Goal: Information Seeking & Learning: Find specific fact

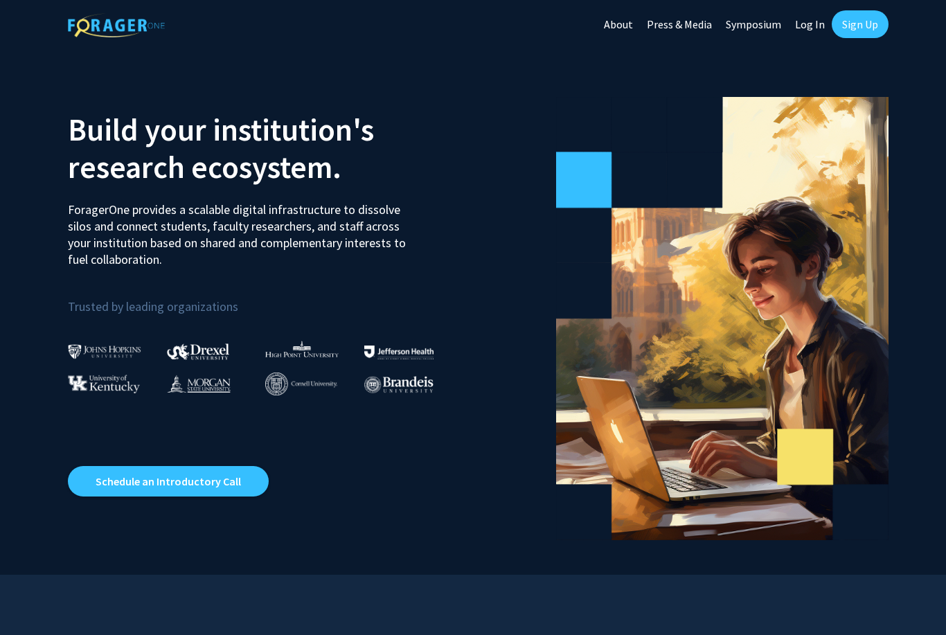
click at [800, 30] on link "Log In" at bounding box center [810, 24] width 44 height 48
select select
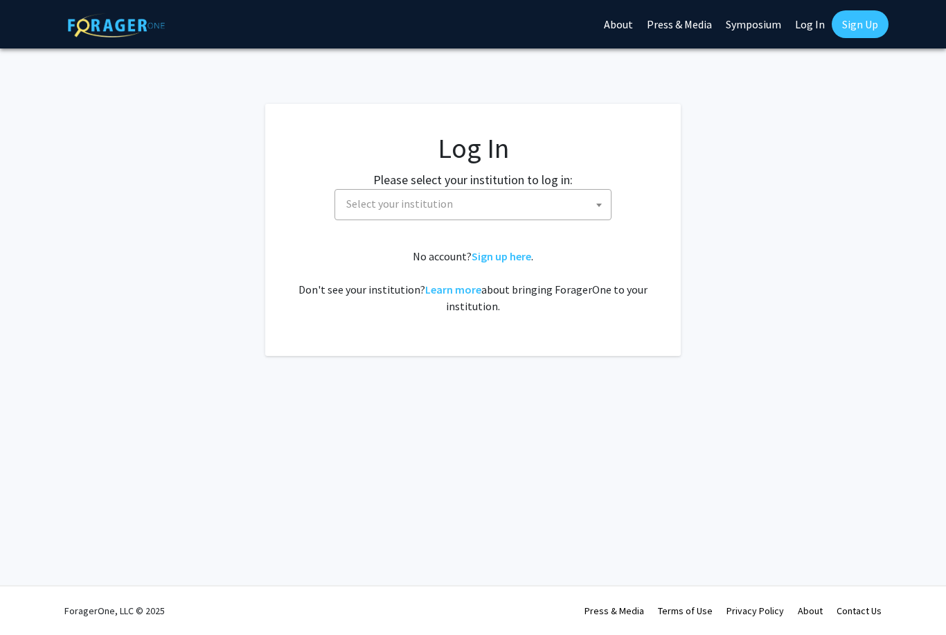
click at [386, 213] on span "Select your institution" at bounding box center [476, 204] width 270 height 28
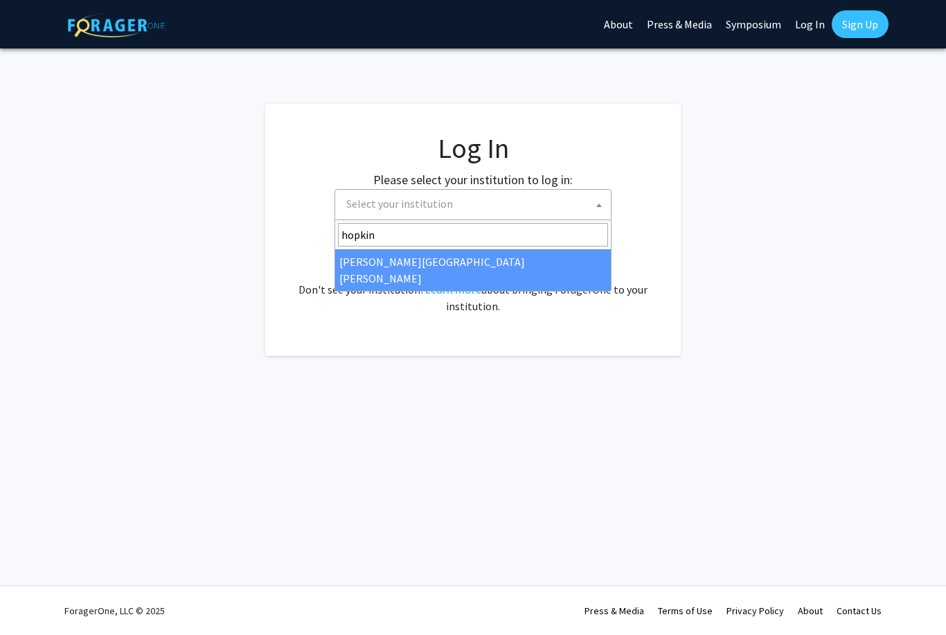
type input "hopkins"
select select "1"
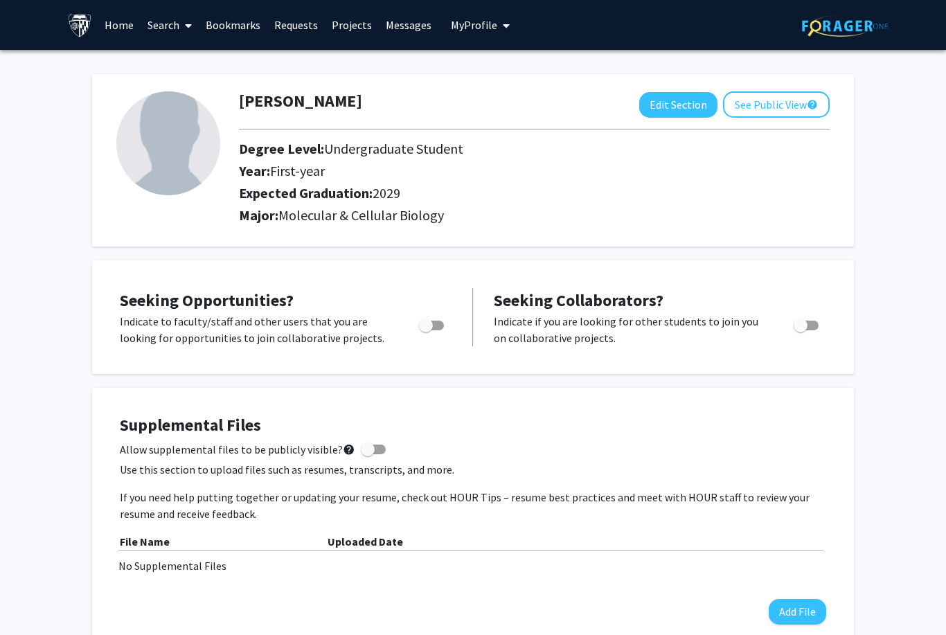
click at [151, 15] on link "Search" at bounding box center [170, 25] width 58 height 48
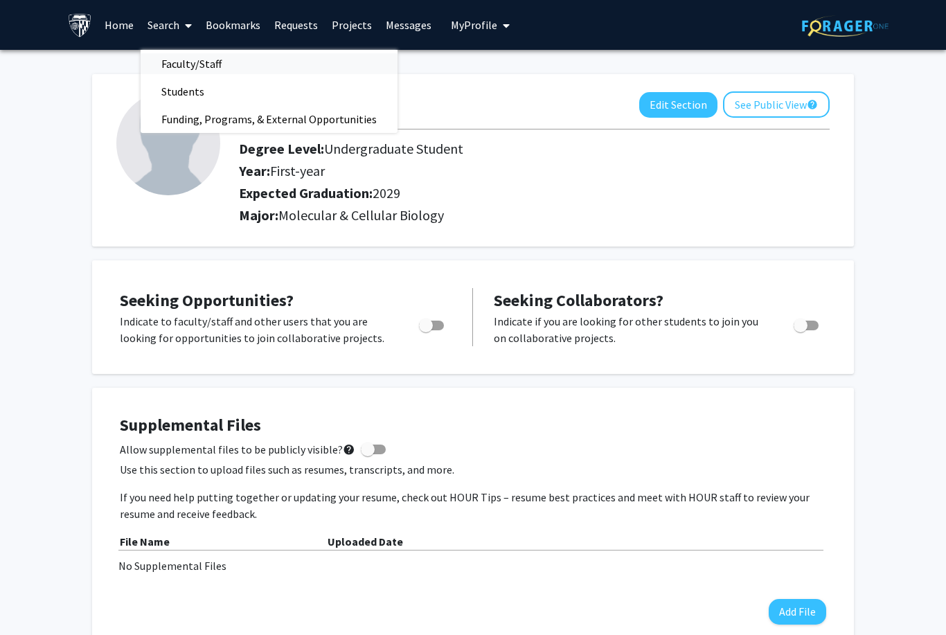
click at [182, 61] on span "Faculty/Staff" at bounding box center [192, 64] width 102 height 28
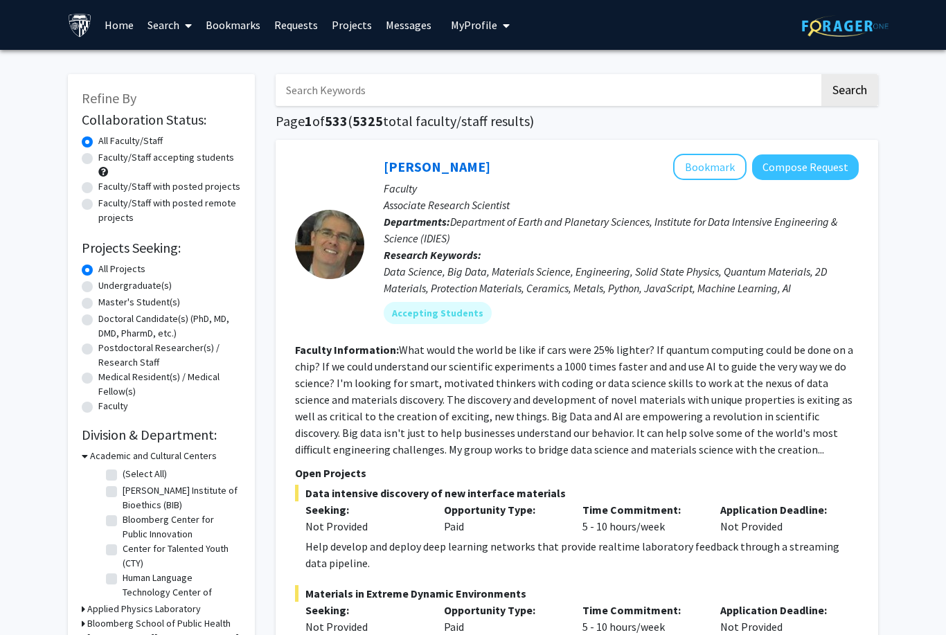
click at [129, 283] on label "Undergraduate(s)" at bounding box center [134, 285] width 73 height 15
click at [107, 283] on input "Undergraduate(s)" at bounding box center [102, 282] width 9 height 9
radio input "true"
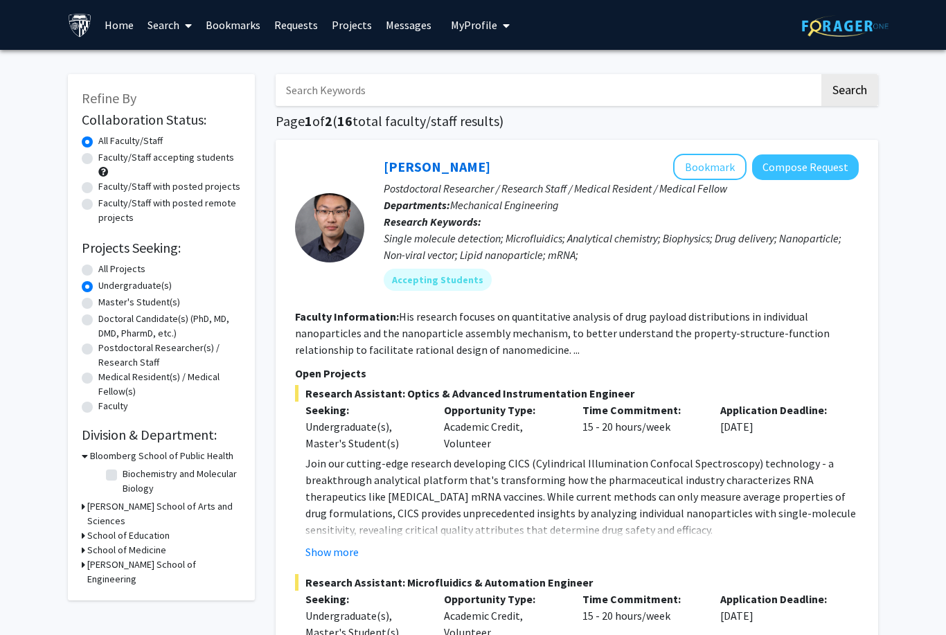
click at [123, 528] on h3 "School of Education" at bounding box center [128, 535] width 82 height 15
click at [127, 546] on label "School of Education" at bounding box center [164, 553] width 82 height 15
click at [127, 546] on input "School of Education" at bounding box center [127, 550] width 9 height 9
checkbox input "true"
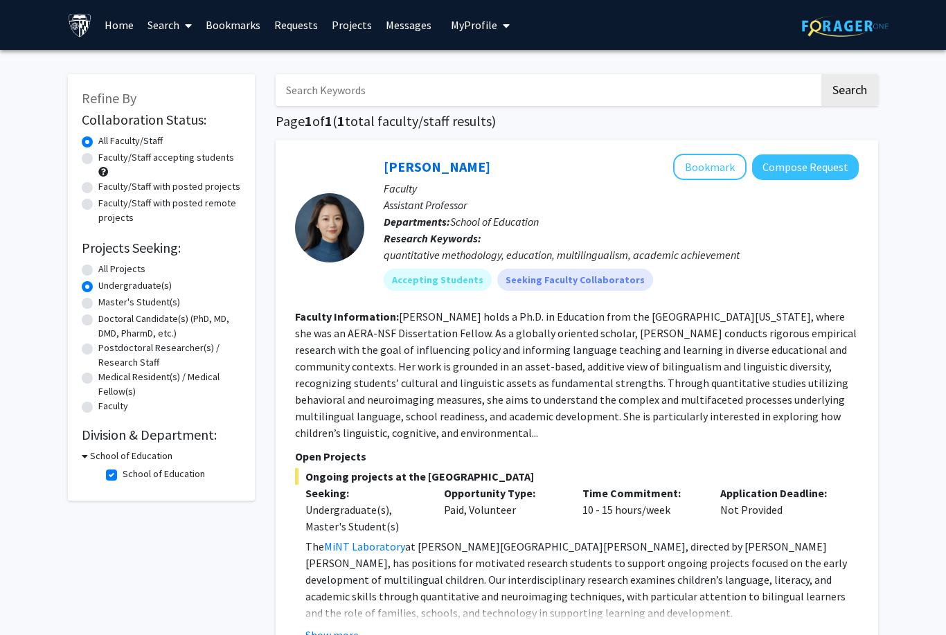
click at [145, 459] on h3 "School of Education" at bounding box center [131, 456] width 82 height 15
click at [144, 454] on h3 "School of Education" at bounding box center [128, 456] width 82 height 15
click at [129, 472] on label "School of Education" at bounding box center [164, 474] width 82 height 15
click at [129, 472] on input "School of Education" at bounding box center [127, 471] width 9 height 9
checkbox input "false"
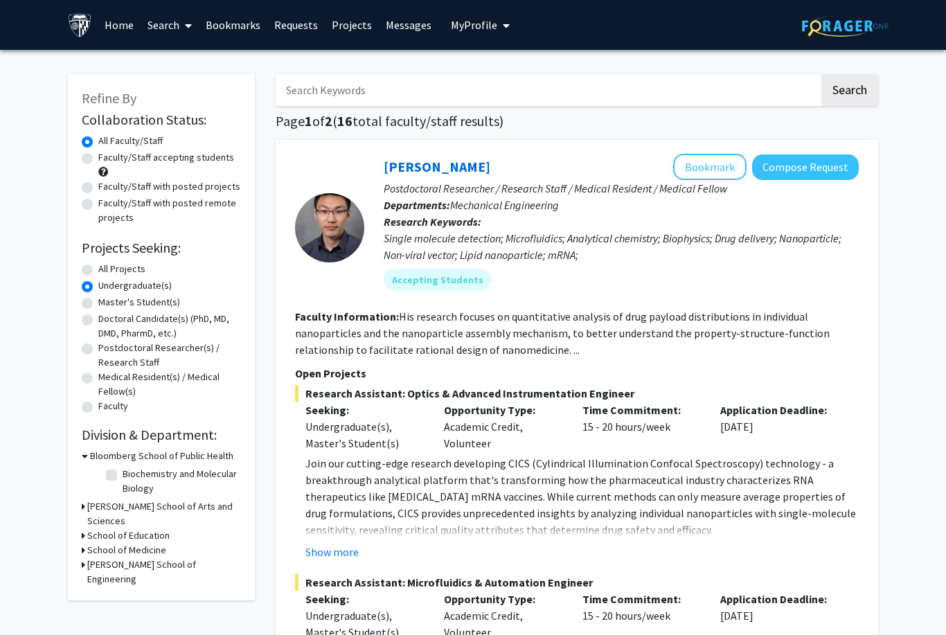
click at [120, 543] on h3 "School of Medicine" at bounding box center [126, 550] width 79 height 15
click at [127, 561] on label "(Select All)" at bounding box center [145, 568] width 44 height 15
click at [127, 561] on input "(Select All)" at bounding box center [127, 565] width 9 height 9
checkbox input "true"
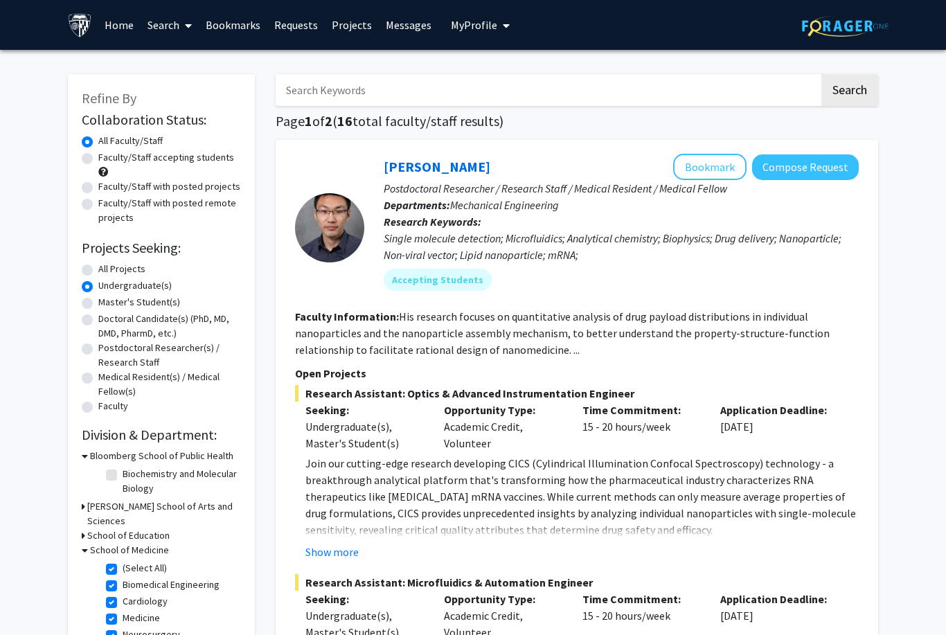
checkbox input "true"
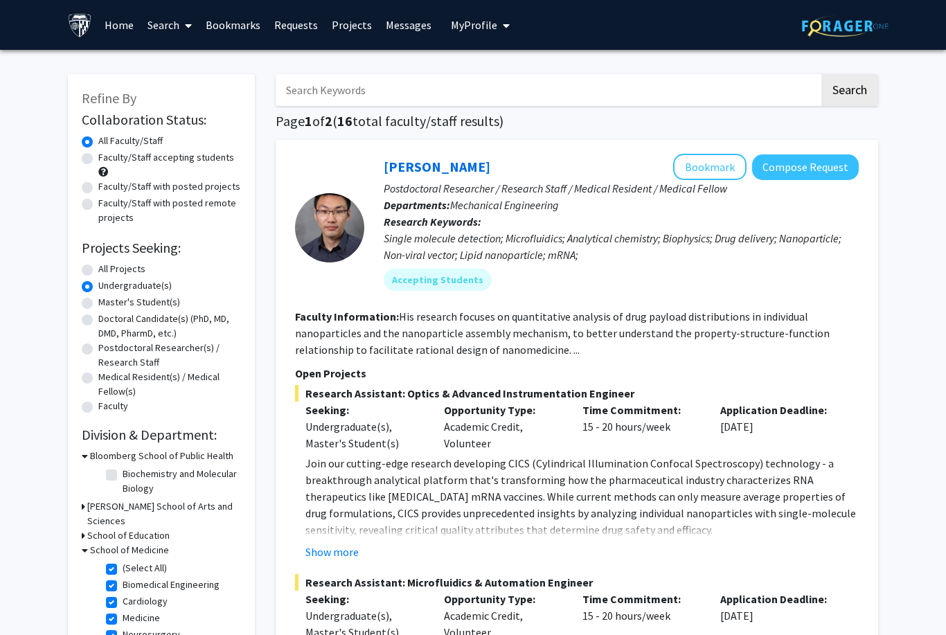
checkbox input "true"
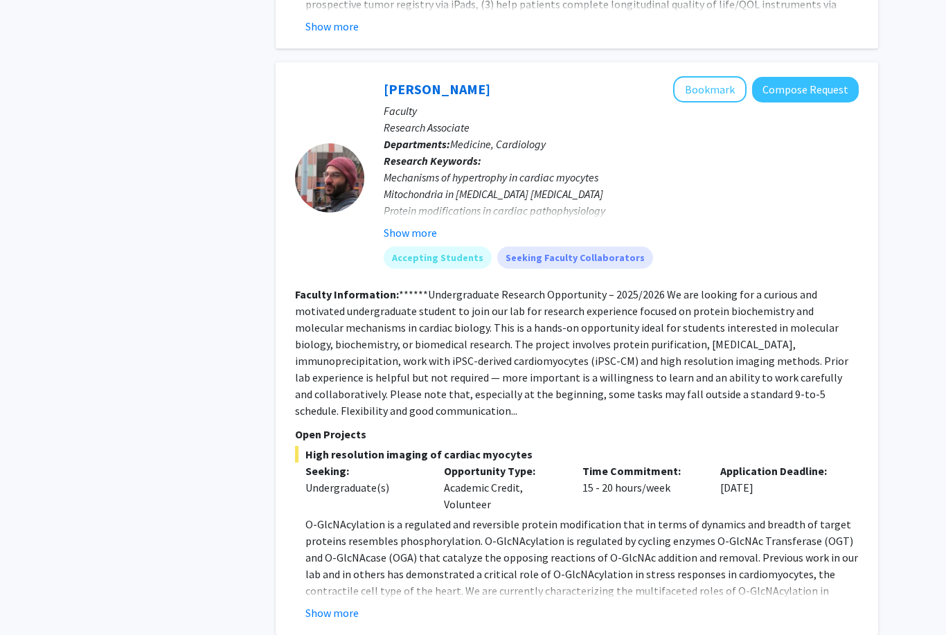
scroll to position [2075, 0]
click at [349, 604] on button "Show more" at bounding box center [331, 612] width 53 height 17
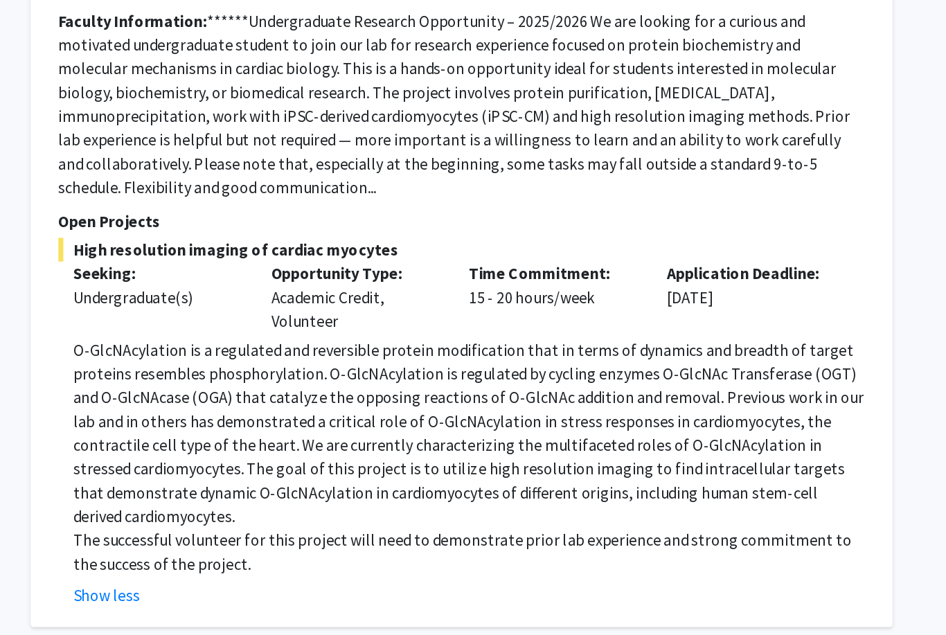
scroll to position [2229, 0]
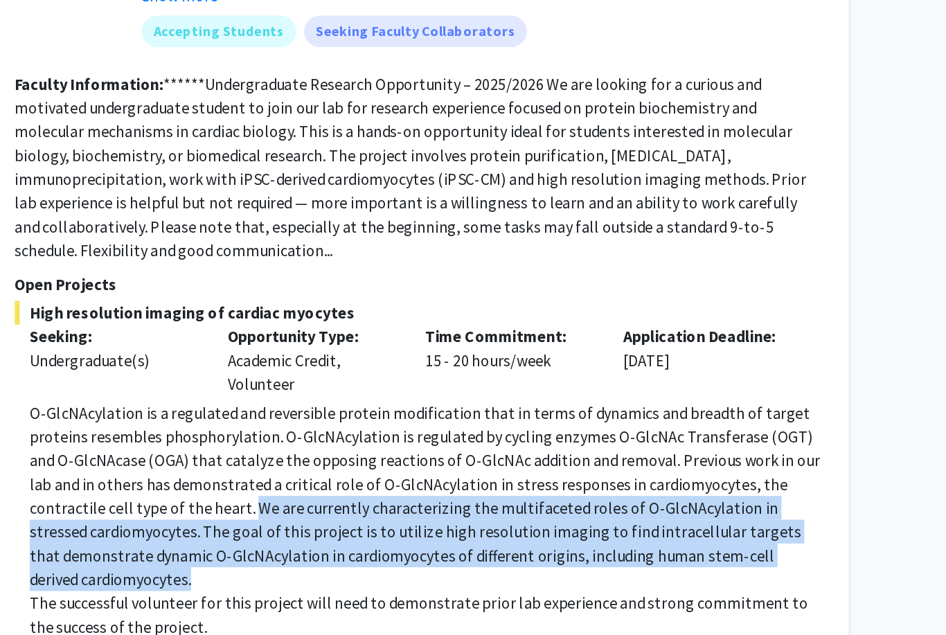
drag, startPoint x: 133, startPoint y: 302, endPoint x: 541, endPoint y: 335, distance: 409.8
click at [541, 362] on p "O-GlcNAcylation is a regulated and reversible protein modification that in term…" at bounding box center [581, 428] width 553 height 133
copy p "We are currently characterizing the multifaceted roles of O-GlcNAcylation in st…"
